Goal: Download file/media

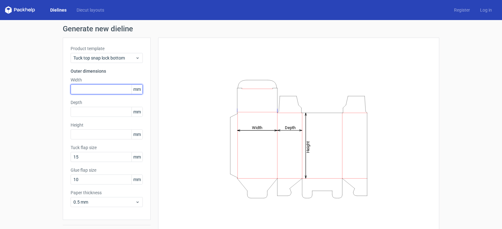
click at [95, 90] on input "text" at bounding box center [107, 89] width 72 height 10
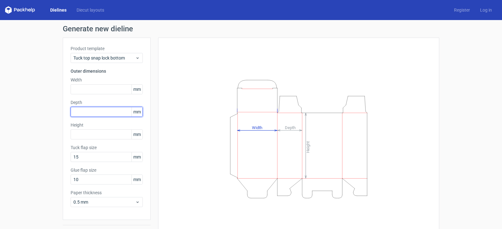
click at [89, 111] on input "text" at bounding box center [107, 112] width 72 height 10
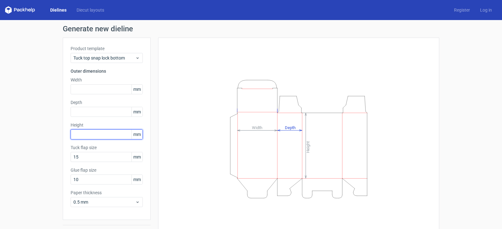
click at [97, 134] on input "text" at bounding box center [107, 135] width 72 height 10
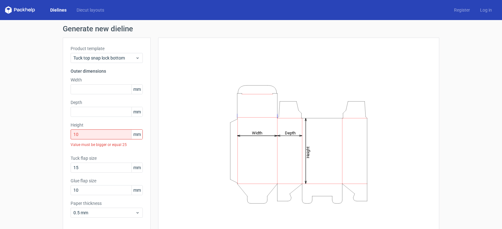
click at [152, 150] on div "Height Depth Width" at bounding box center [295, 145] width 288 height 214
click at [107, 135] on input "10" at bounding box center [107, 135] width 72 height 10
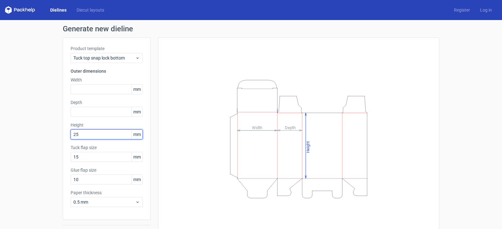
type input "25"
click at [170, 161] on div "Height Depth Width" at bounding box center [298, 138] width 265 height 187
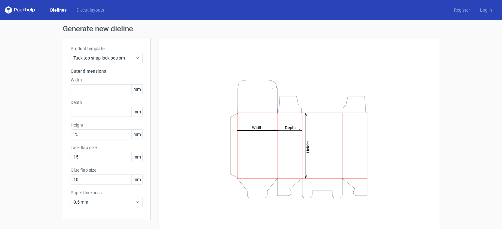
click at [131, 135] on span "mm" at bounding box center [136, 134] width 11 height 9
click at [130, 58] on span "Tuck top snap lock bottom" at bounding box center [104, 58] width 62 height 6
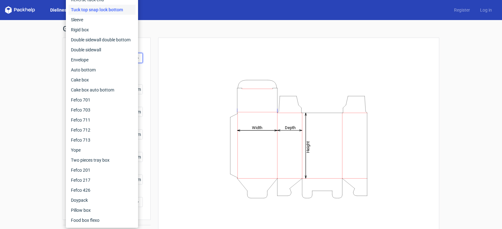
click at [162, 65] on div "Height Depth Width" at bounding box center [298, 139] width 281 height 203
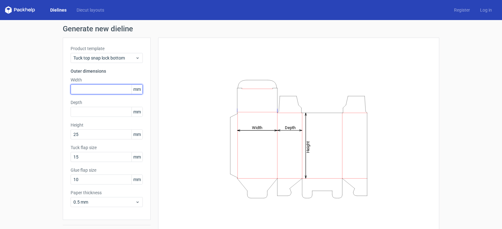
click at [81, 89] on input "text" at bounding box center [107, 89] width 72 height 10
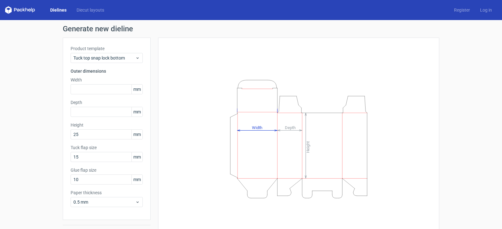
click at [140, 90] on span "mm" at bounding box center [136, 89] width 11 height 9
click at [136, 90] on span "mm" at bounding box center [136, 89] width 11 height 9
click at [151, 99] on div "Height Depth Width" at bounding box center [295, 139] width 288 height 203
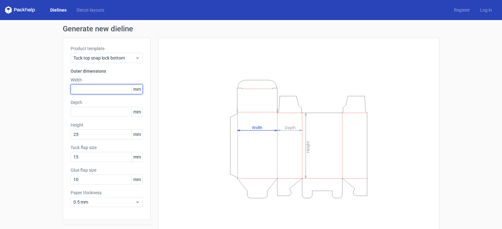
click at [83, 89] on input "text" at bounding box center [107, 89] width 72 height 10
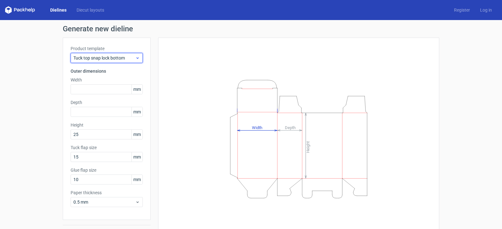
click at [135, 59] on icon at bounding box center [137, 58] width 5 height 5
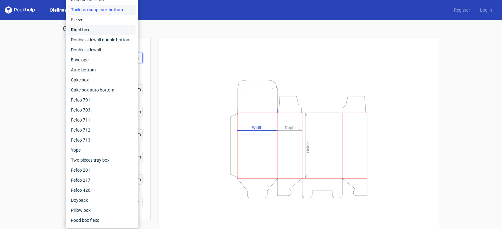
click at [87, 29] on div "Rigid box" at bounding box center [101, 30] width 67 height 10
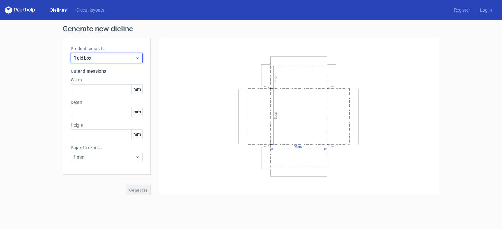
click at [123, 55] on span "Rigid box" at bounding box center [104, 58] width 62 height 6
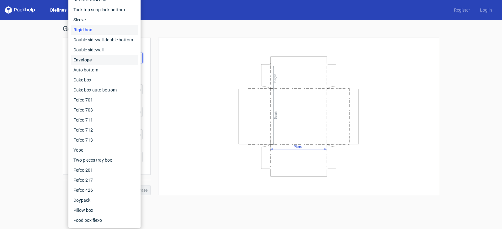
click at [87, 63] on div "Envelope" at bounding box center [104, 60] width 67 height 10
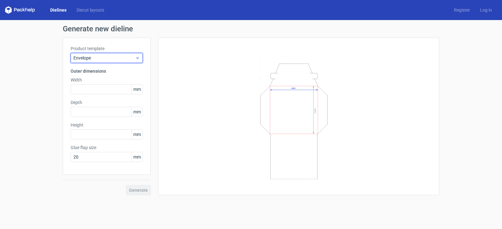
click at [90, 61] on span "Envelope" at bounding box center [104, 58] width 62 height 6
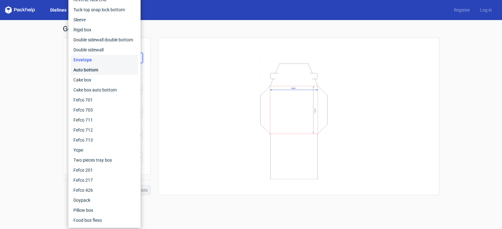
click at [87, 71] on div "Auto bottom" at bounding box center [104, 70] width 67 height 10
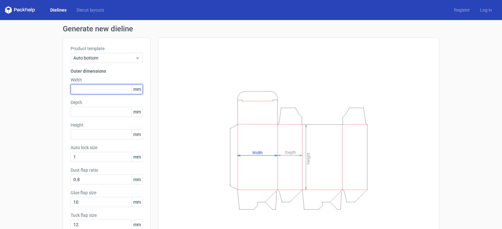
click at [85, 91] on input "text" at bounding box center [107, 89] width 72 height 10
click at [133, 89] on span "mm" at bounding box center [136, 89] width 11 height 9
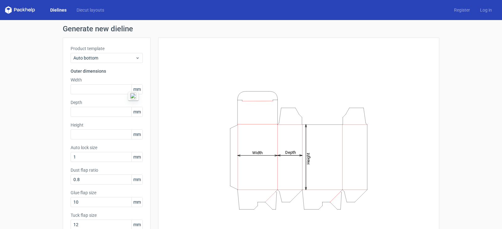
click at [151, 102] on div "Height Depth Width" at bounding box center [295, 150] width 288 height 225
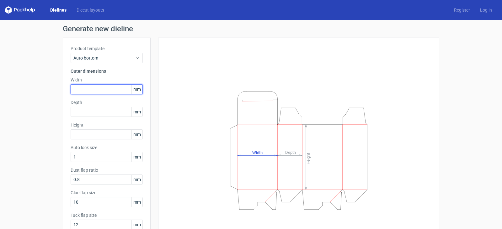
click at [93, 87] on input "text" at bounding box center [107, 89] width 72 height 10
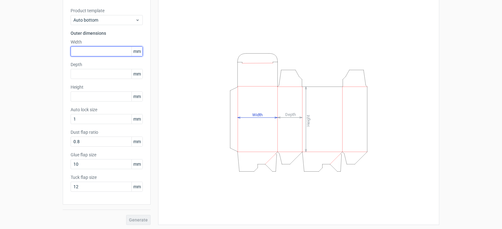
scroll to position [39, 0]
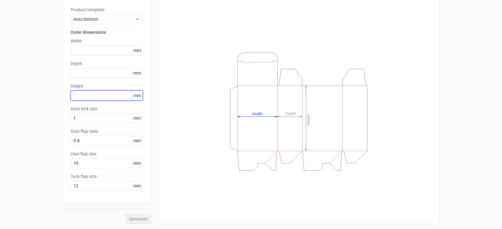
click at [103, 95] on input "text" at bounding box center [107, 96] width 72 height 10
type input "1"
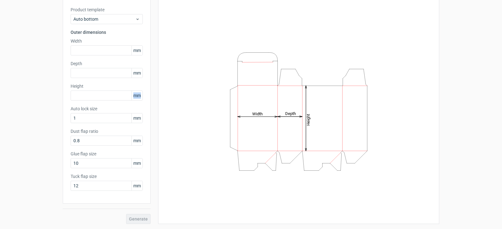
drag, startPoint x: 131, startPoint y: 93, endPoint x: 138, endPoint y: 94, distance: 7.1
click at [138, 94] on span "mm" at bounding box center [136, 95] width 11 height 9
copy span "mm"
click at [88, 95] on input "text" at bounding box center [107, 96] width 72 height 10
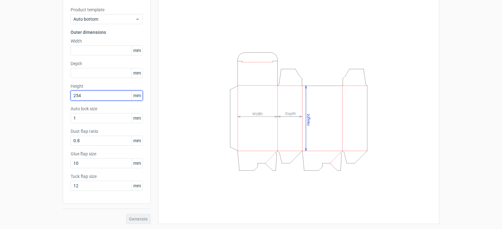
type input "254"
click at [161, 104] on div "Height Depth Width" at bounding box center [298, 111] width 281 height 225
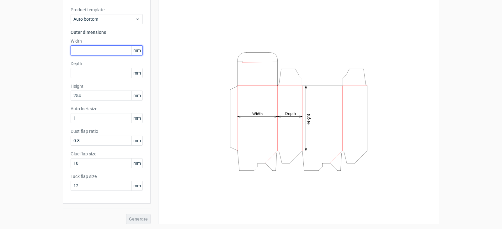
click at [88, 50] on input "text" at bounding box center [107, 50] width 72 height 10
type input "330"
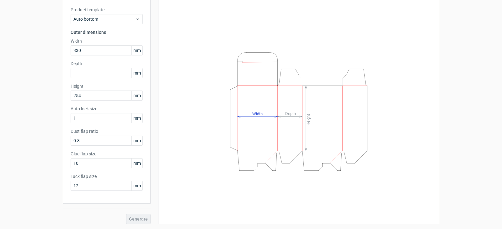
click at [160, 96] on div "Height Depth Width" at bounding box center [298, 111] width 281 height 225
click at [98, 75] on input "text" at bounding box center [107, 73] width 72 height 10
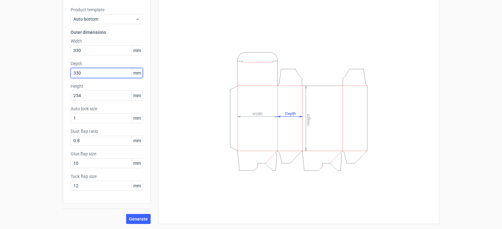
type input "330"
click at [126, 214] on button "Generate" at bounding box center [138, 219] width 24 height 10
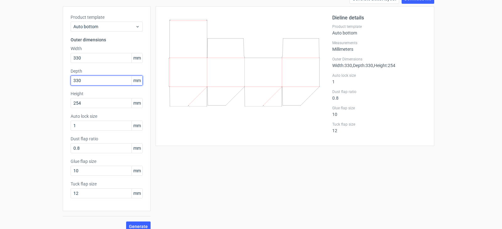
scroll to position [39, 0]
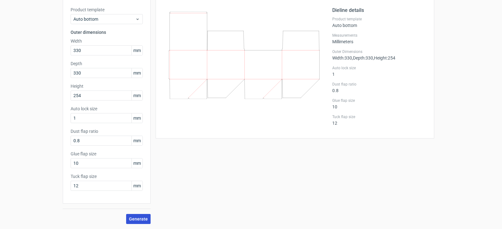
click at [137, 218] on span "Generate" at bounding box center [138, 219] width 19 height 4
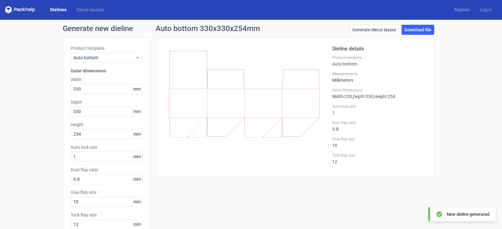
scroll to position [0, 0]
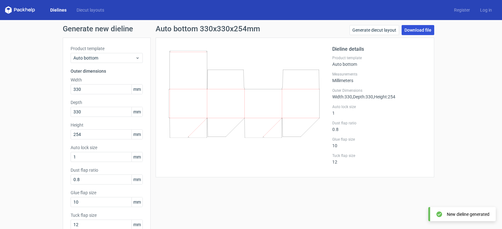
click at [420, 34] on link "Download file" at bounding box center [417, 30] width 33 height 10
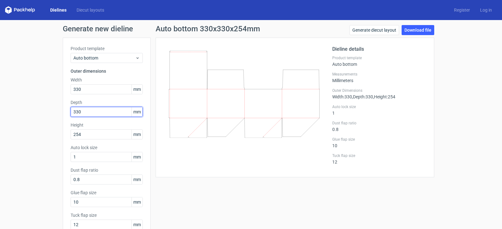
click at [88, 114] on input "330" at bounding box center [107, 112] width 72 height 10
type input "110"
click at [100, 113] on input "110" at bounding box center [107, 112] width 72 height 10
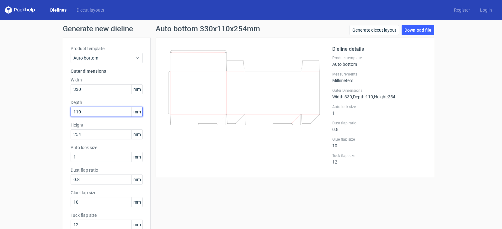
click at [100, 113] on input "110" at bounding box center [107, 112] width 72 height 10
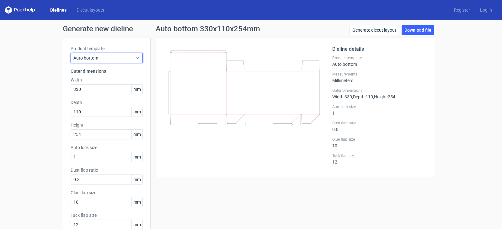
click at [135, 61] on div "Auto bottom" at bounding box center [107, 58] width 72 height 10
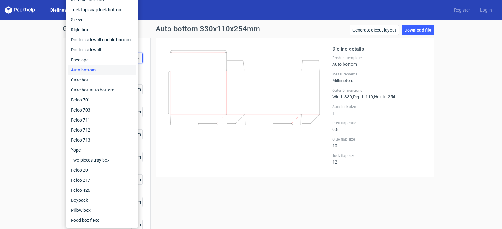
click at [151, 77] on div "Auto bottom 330x110x254mm Generate diecut layout Download file Dieline details …" at bounding box center [295, 144] width 288 height 238
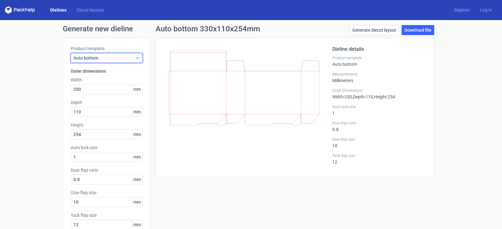
click at [119, 59] on span "Auto bottom" at bounding box center [104, 58] width 62 height 6
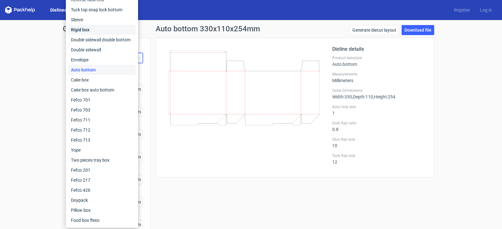
click at [77, 25] on div "Rigid box" at bounding box center [101, 30] width 67 height 10
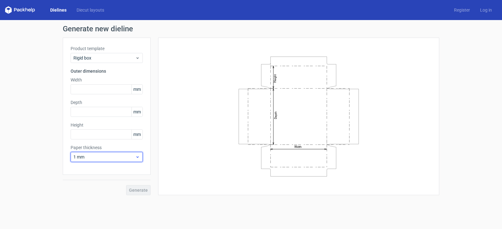
click at [137, 160] on div "1 mm" at bounding box center [107, 157] width 72 height 10
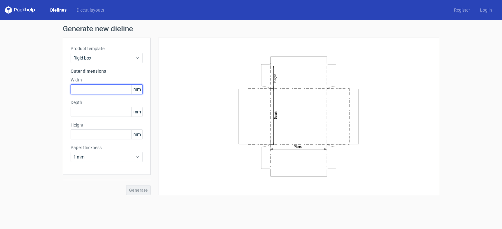
click at [91, 87] on input "text" at bounding box center [107, 89] width 72 height 10
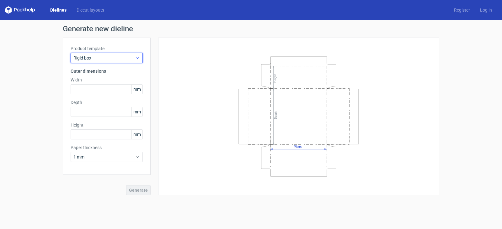
click at [128, 56] on span "Rigid box" at bounding box center [104, 58] width 62 height 6
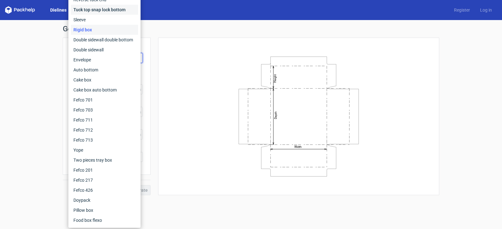
click at [87, 11] on div "Tuck top snap lock bottom" at bounding box center [104, 10] width 67 height 10
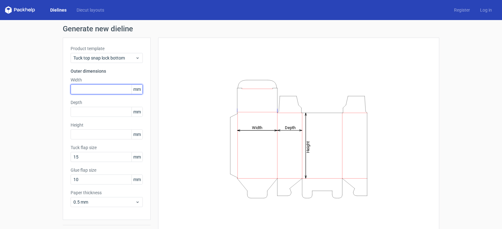
click at [87, 92] on input "text" at bounding box center [107, 89] width 72 height 10
type input "254"
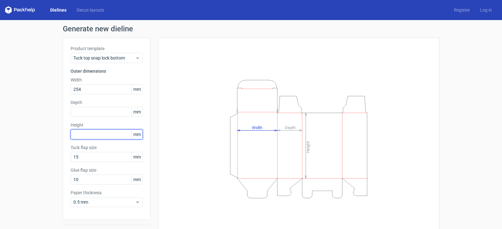
click at [89, 132] on input "text" at bounding box center [107, 135] width 72 height 10
type input "33"
click at [191, 139] on div "Height Depth Width" at bounding box center [298, 138] width 265 height 187
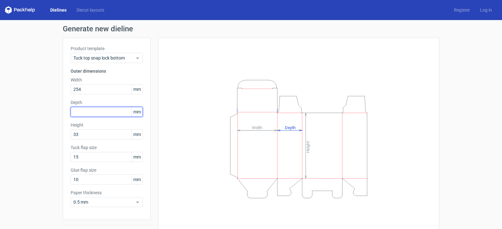
click at [92, 114] on input "text" at bounding box center [107, 112] width 72 height 10
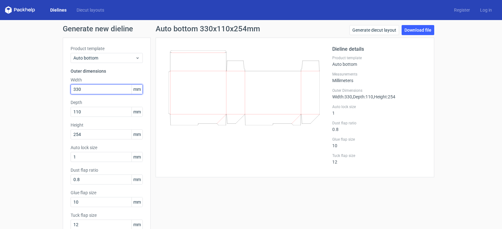
click at [89, 89] on input "330" at bounding box center [107, 89] width 72 height 10
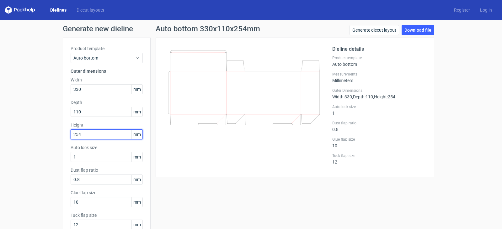
click at [86, 131] on input "254" at bounding box center [107, 135] width 72 height 10
type input "330"
click at [163, 140] on div at bounding box center [247, 107] width 169 height 124
click at [145, 145] on div "Product template Auto bottom Outer dimensions Width 330 mm Depth 110 mm Height …" at bounding box center [107, 140] width 88 height 205
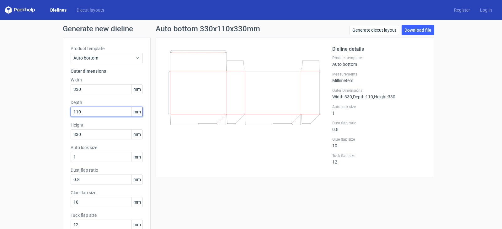
click at [94, 113] on input "110" at bounding box center [107, 112] width 72 height 10
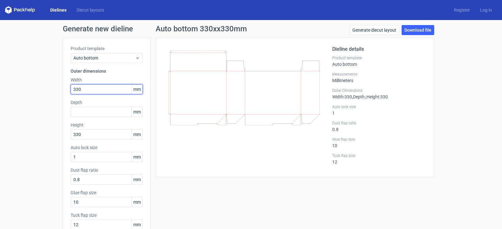
click at [86, 92] on input "330" at bounding box center [107, 89] width 72 height 10
type input "254"
click at [165, 149] on div at bounding box center [247, 107] width 169 height 124
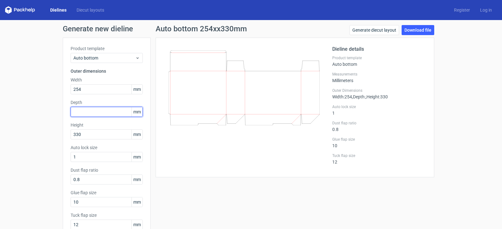
click at [109, 115] on input "text" at bounding box center [107, 112] width 72 height 10
type input "254"
click at [137, 123] on label "Height" at bounding box center [107, 125] width 72 height 6
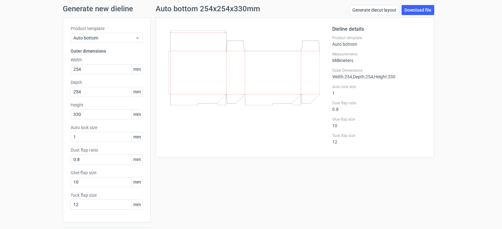
scroll to position [39, 0]
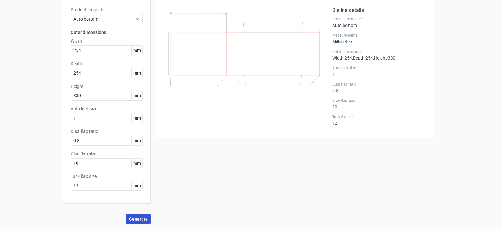
click at [139, 217] on span "Generate" at bounding box center [138, 219] width 19 height 4
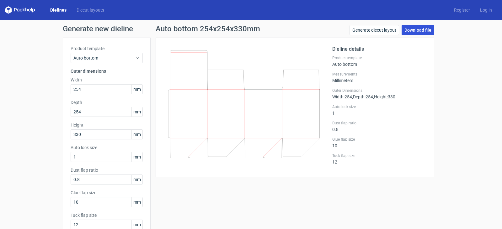
click at [415, 31] on link "Download file" at bounding box center [417, 30] width 33 height 10
click at [81, 135] on input "330" at bounding box center [107, 135] width 72 height 10
click at [85, 117] on input "254" at bounding box center [107, 112] width 72 height 10
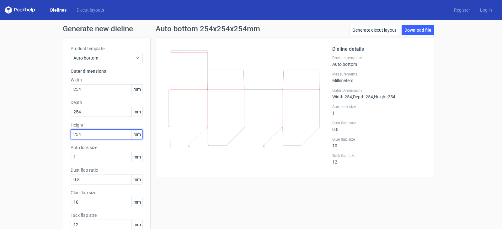
click at [77, 134] on input "254" at bounding box center [107, 135] width 72 height 10
click at [92, 135] on input "254" at bounding box center [107, 135] width 72 height 10
type input "152"
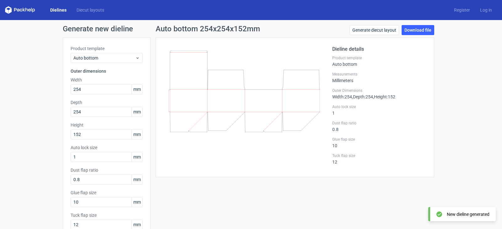
click at [187, 172] on div "Dieline details Product template Auto bottom Measurements Millimeters Outer Dim…" at bounding box center [295, 108] width 278 height 140
click at [98, 110] on input "254" at bounding box center [107, 112] width 72 height 10
click at [415, 32] on link "Download file" at bounding box center [417, 30] width 33 height 10
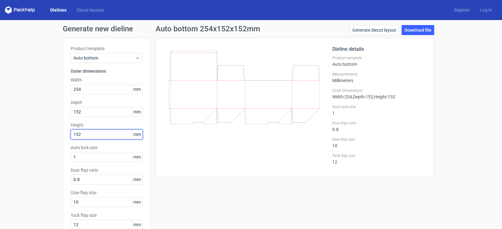
click at [85, 136] on input "152" at bounding box center [107, 135] width 72 height 10
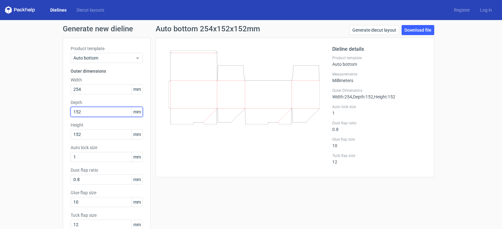
click at [86, 112] on input "152" at bounding box center [107, 112] width 72 height 10
type input "254"
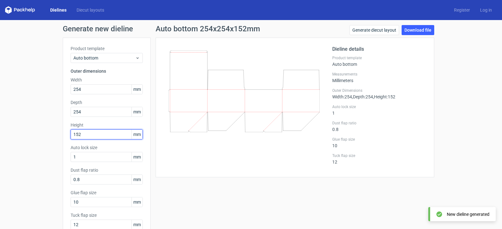
click at [87, 134] on input "152" at bounding box center [107, 135] width 72 height 10
click at [86, 136] on input "152" at bounding box center [107, 135] width 72 height 10
type input "254"
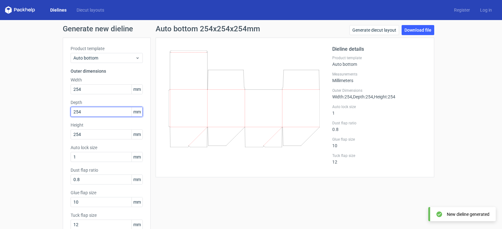
click at [81, 111] on input "254" at bounding box center [107, 112] width 72 height 10
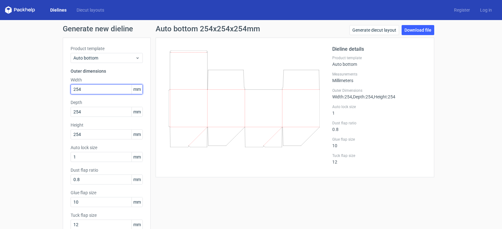
click at [82, 91] on input "254" at bounding box center [107, 89] width 72 height 10
click at [83, 88] on input "254" at bounding box center [107, 89] width 72 height 10
type input "177"
click at [106, 105] on label "Depth" at bounding box center [107, 102] width 72 height 6
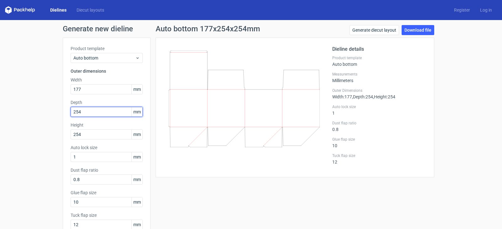
click at [83, 114] on input "254" at bounding box center [107, 112] width 72 height 10
type input "177"
click at [133, 120] on div "Product template Auto bottom Outer dimensions Width 177 mm Depth 177 mm Height …" at bounding box center [107, 140] width 88 height 205
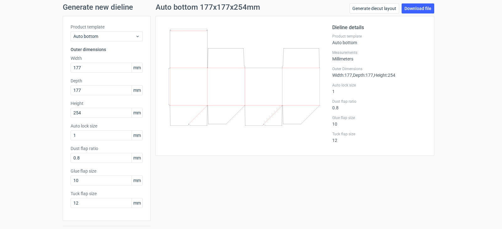
scroll to position [39, 0]
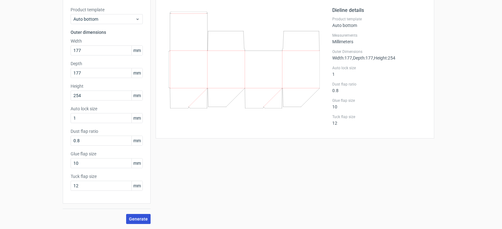
click at [135, 217] on span "Generate" at bounding box center [138, 219] width 19 height 4
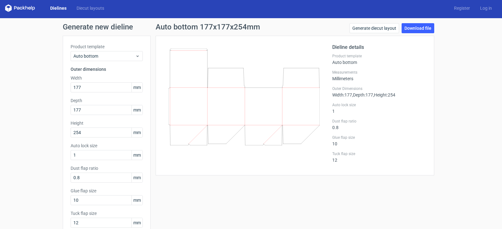
scroll to position [0, 0]
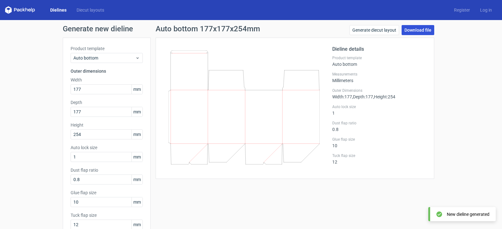
click at [427, 30] on link "Download file" at bounding box center [417, 30] width 33 height 10
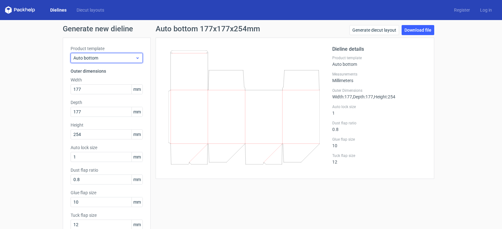
click at [132, 55] on span "Auto bottom" at bounding box center [104, 58] width 62 height 6
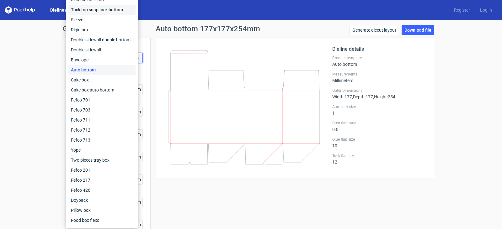
click at [108, 8] on div "Tuck top snap lock bottom" at bounding box center [101, 10] width 67 height 10
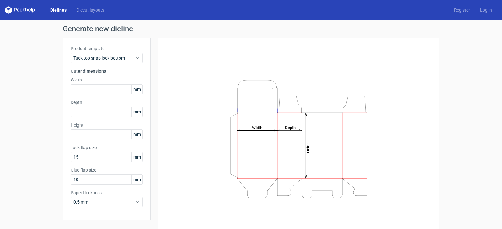
click at [138, 90] on span "mm" at bounding box center [136, 89] width 11 height 9
click at [135, 112] on span "mm" at bounding box center [136, 111] width 11 height 9
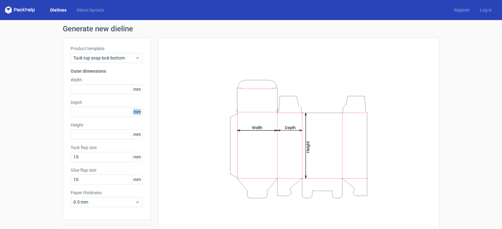
click at [135, 112] on span "mm" at bounding box center [136, 111] width 11 height 9
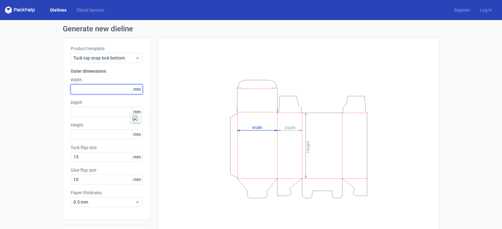
click at [71, 89] on input "text" at bounding box center [107, 89] width 72 height 10
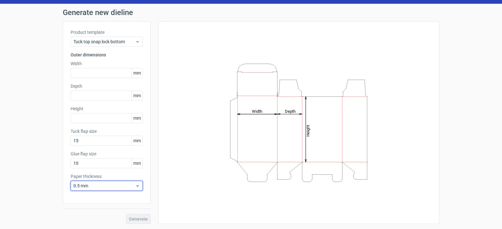
click at [136, 188] on div "0.5 mm" at bounding box center [107, 186] width 72 height 10
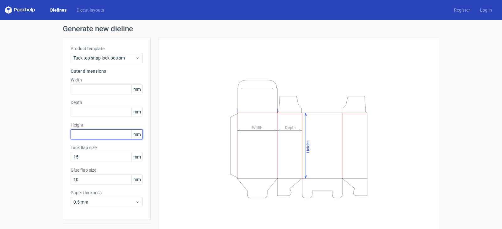
click at [77, 135] on input "text" at bounding box center [107, 135] width 72 height 10
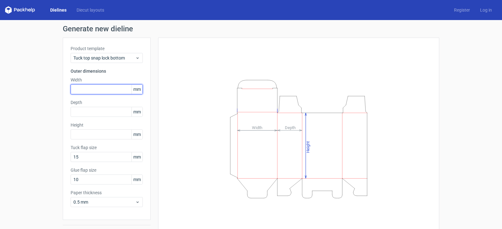
click at [78, 89] on input "text" at bounding box center [107, 89] width 72 height 10
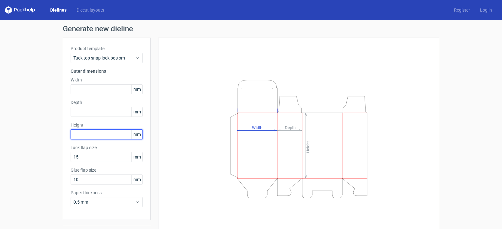
click at [89, 137] on input "text" at bounding box center [107, 135] width 72 height 10
type input "254"
click at [172, 113] on div "Height Depth Width" at bounding box center [298, 138] width 265 height 187
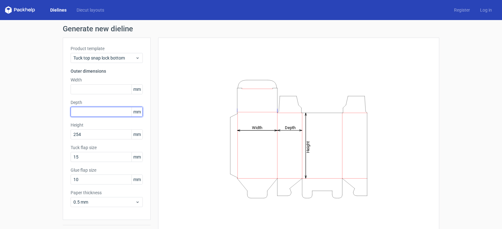
click at [91, 114] on input "text" at bounding box center [107, 112] width 72 height 10
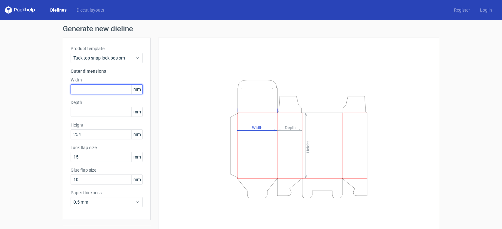
click at [84, 90] on input "text" at bounding box center [107, 89] width 72 height 10
type input "127"
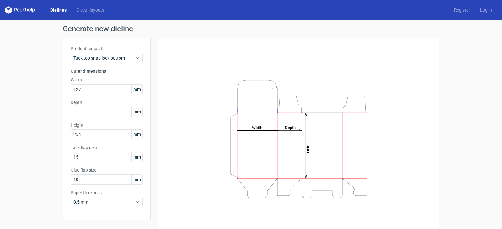
click at [154, 107] on div "Height Depth Width" at bounding box center [295, 139] width 288 height 203
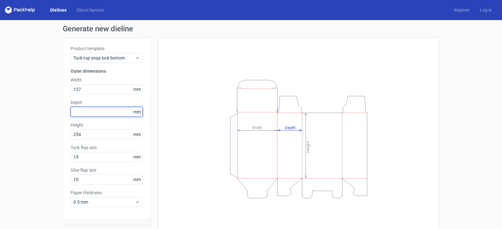
click at [100, 113] on input "text" at bounding box center [107, 112] width 72 height 10
type input "127"
click at [188, 119] on div "Height Depth Width" at bounding box center [298, 138] width 265 height 187
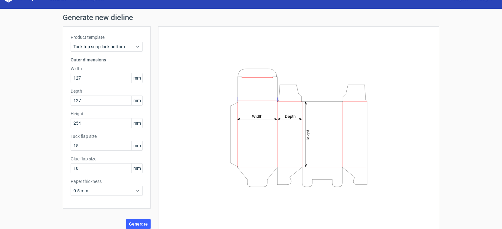
scroll to position [16, 0]
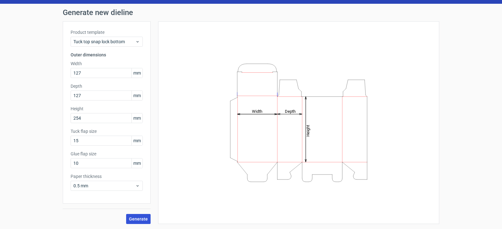
click at [131, 221] on span "Generate" at bounding box center [138, 219] width 19 height 4
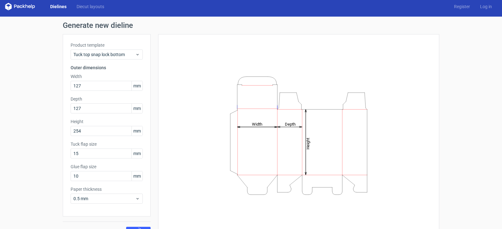
scroll to position [0, 0]
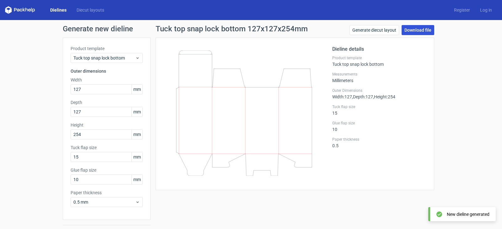
click at [415, 31] on link "Download file" at bounding box center [417, 30] width 33 height 10
